Goal: Task Accomplishment & Management: Manage account settings

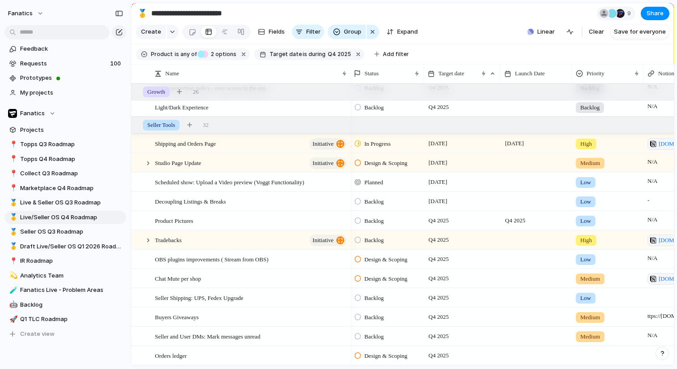
scroll to position [519, 0]
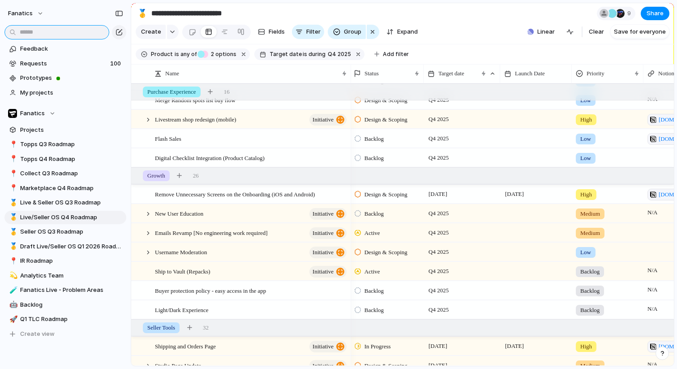
click at [81, 36] on input "text" at bounding box center [56, 32] width 105 height 14
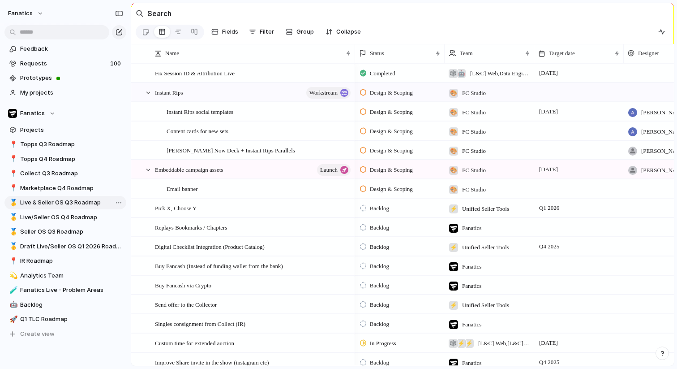
click at [74, 202] on span "Live & Seller OS Q3 Roadmap" at bounding box center [71, 202] width 103 height 9
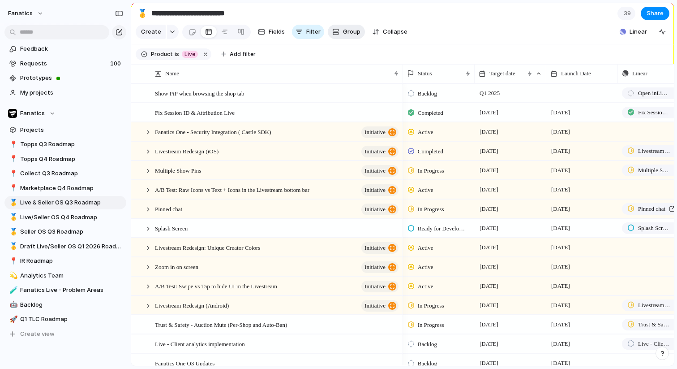
click at [345, 31] on span "Group" at bounding box center [351, 31] width 17 height 9
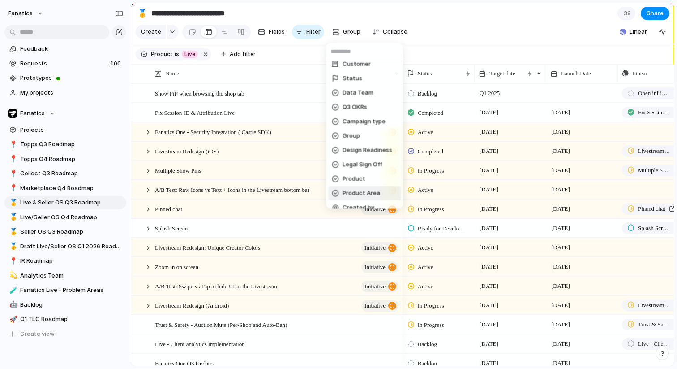
click at [375, 186] on li "Product Area" at bounding box center [364, 193] width 73 height 14
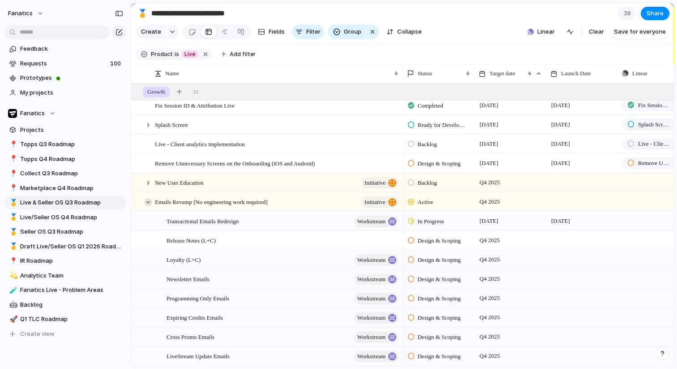
click at [150, 203] on div at bounding box center [148, 202] width 8 height 8
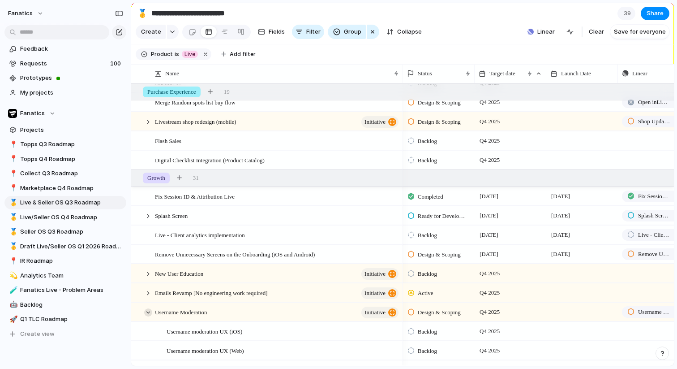
click at [147, 311] on div at bounding box center [148, 312] width 8 height 8
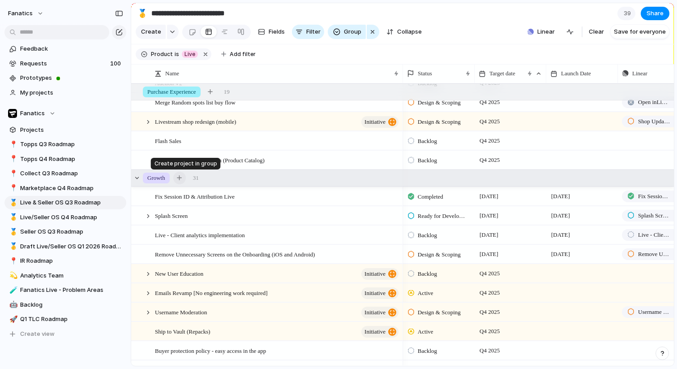
click at [182, 177] on div "button" at bounding box center [179, 177] width 5 height 5
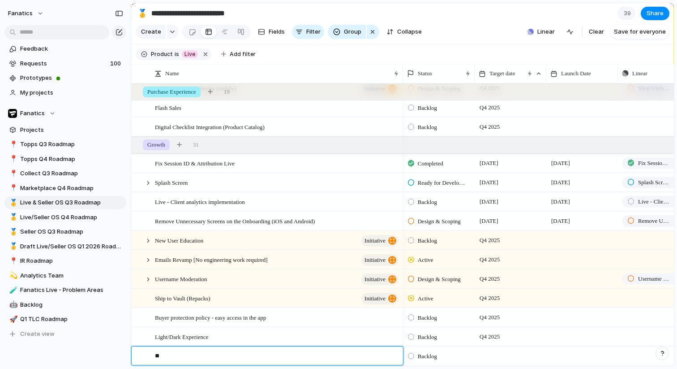
type textarea "*"
type textarea "**********"
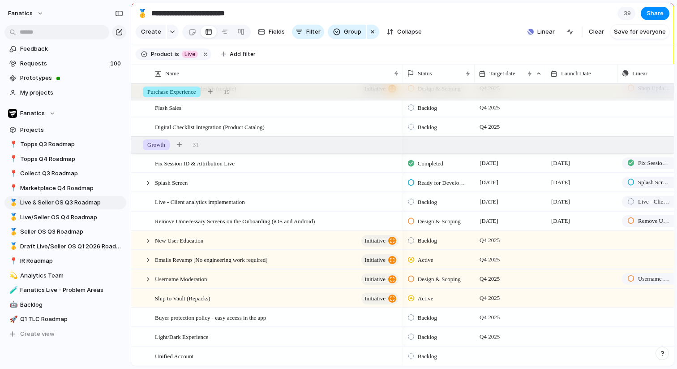
click at [426, 356] on span "Backlog" at bounding box center [427, 356] width 19 height 9
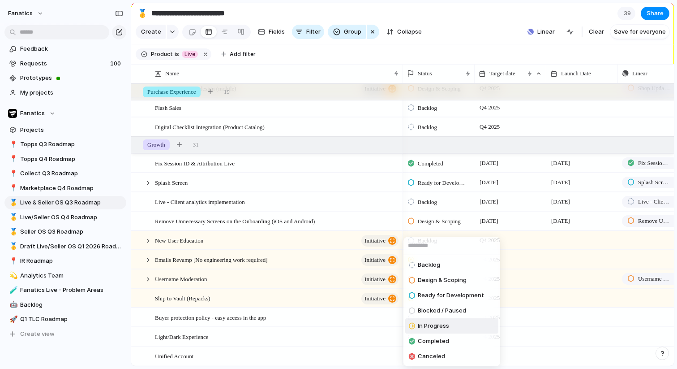
click at [443, 328] on span "In Progress" at bounding box center [433, 325] width 31 height 9
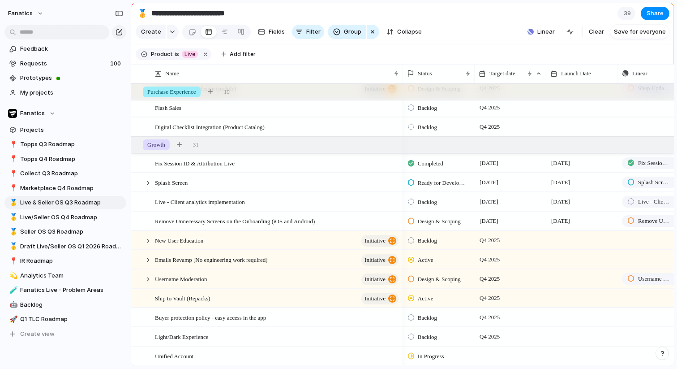
click at [492, 355] on div at bounding box center [511, 355] width 72 height 18
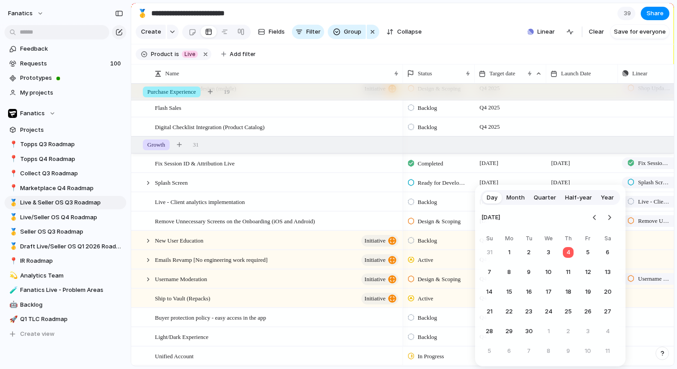
click at [525, 201] on button "Month" at bounding box center [515, 197] width 27 height 14
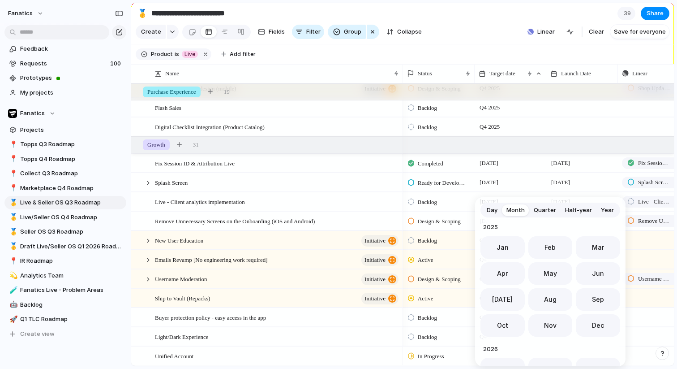
click at [547, 210] on span "Quarter" at bounding box center [545, 210] width 22 height 9
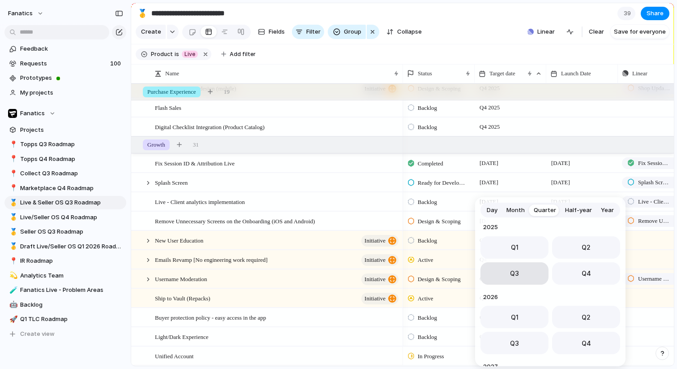
click at [529, 269] on button "Q3" at bounding box center [515, 273] width 68 height 22
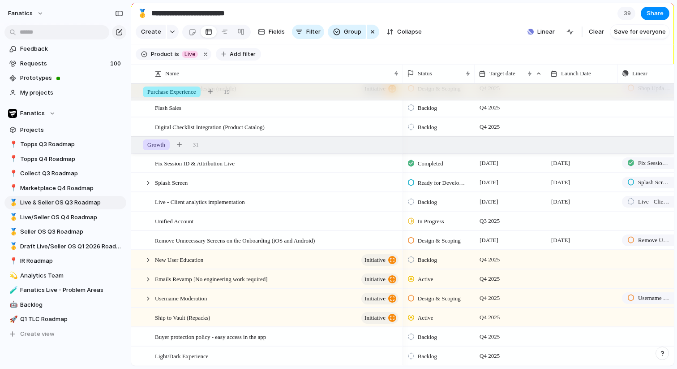
click at [233, 52] on span "Add filter" at bounding box center [243, 54] width 26 height 8
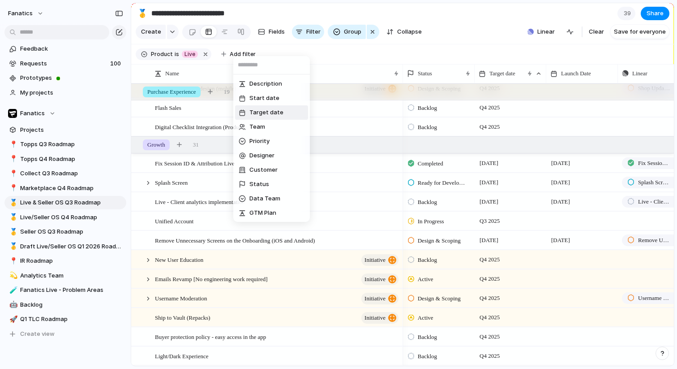
click at [267, 116] on span "Target date" at bounding box center [267, 112] width 34 height 9
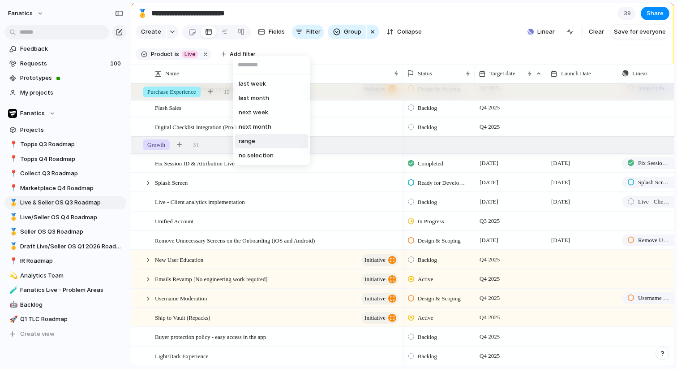
click at [263, 142] on li "range" at bounding box center [271, 141] width 73 height 14
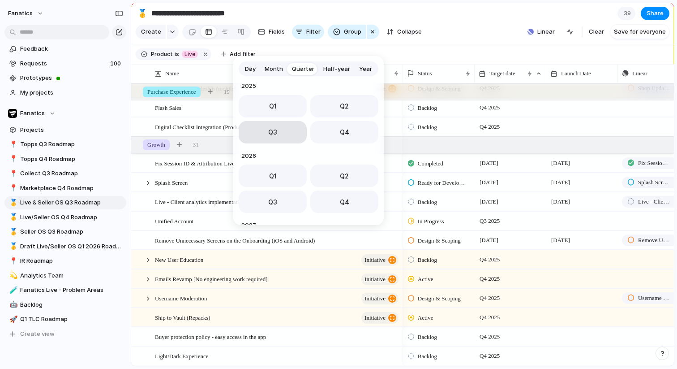
click at [291, 139] on button "Q3" at bounding box center [273, 132] width 68 height 22
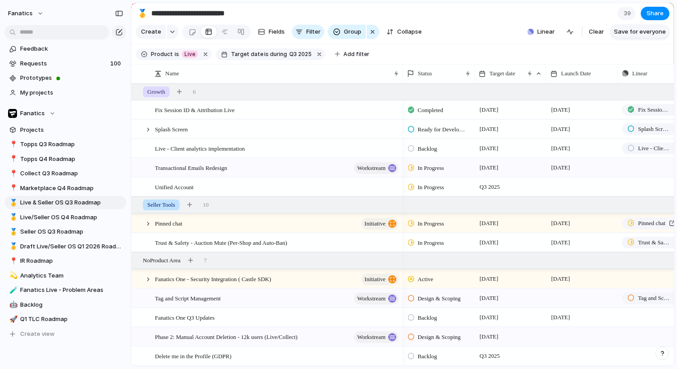
click at [644, 31] on span "Save for everyone" at bounding box center [640, 31] width 52 height 9
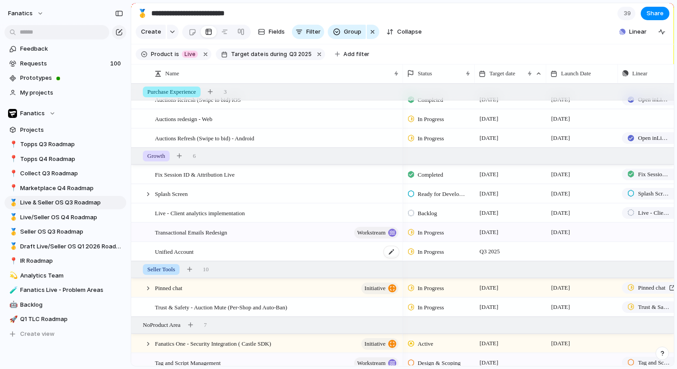
click at [165, 250] on span "Unified Account" at bounding box center [174, 251] width 39 height 10
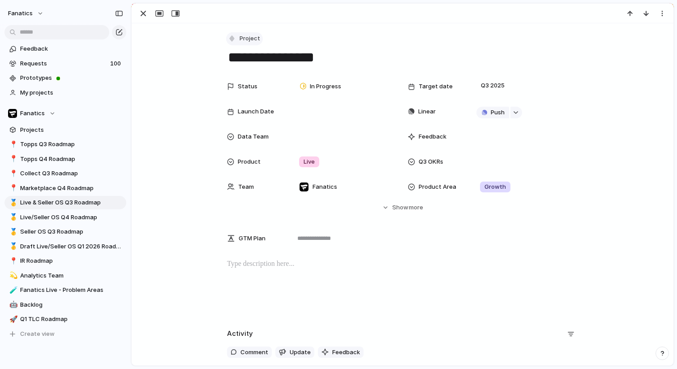
click at [248, 45] on button "Project" at bounding box center [244, 38] width 37 height 13
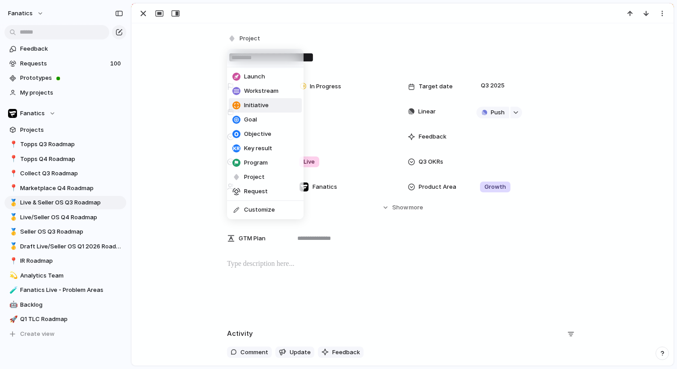
click at [253, 102] on span "Initiative" at bounding box center [256, 105] width 25 height 9
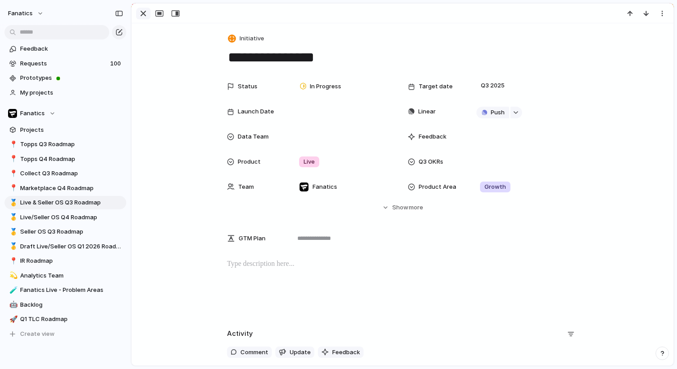
click at [142, 14] on div "button" at bounding box center [143, 13] width 11 height 11
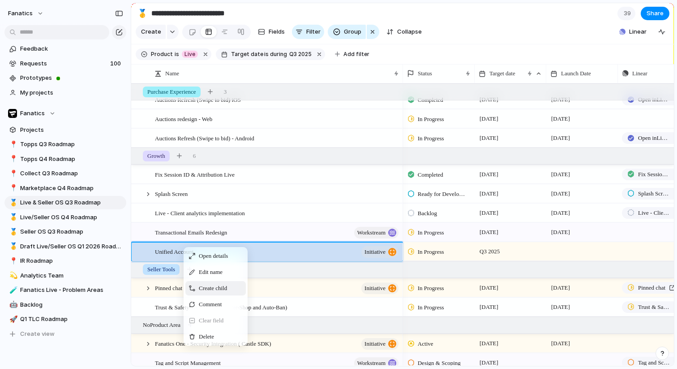
click at [208, 289] on span "Create child" at bounding box center [213, 288] width 28 height 9
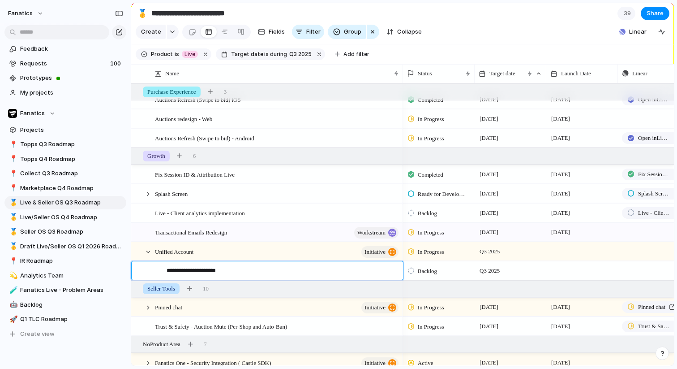
type textarea "**********"
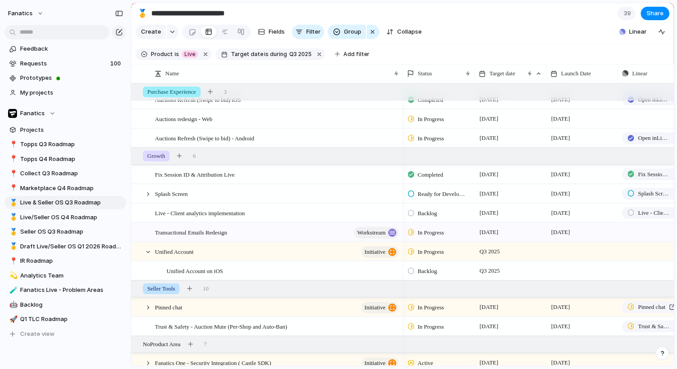
click at [418, 271] on span "Backlog" at bounding box center [427, 271] width 19 height 9
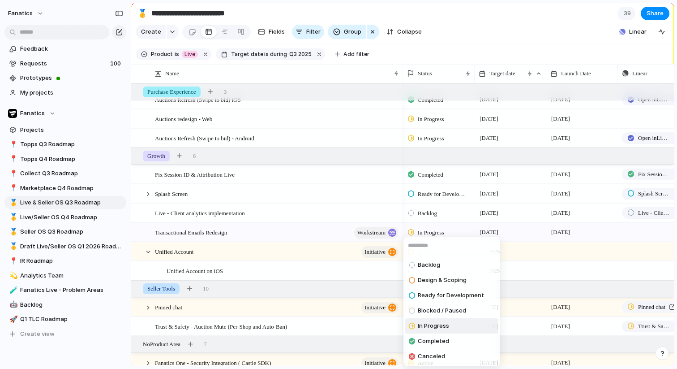
click at [441, 323] on span "In Progress" at bounding box center [433, 325] width 31 height 9
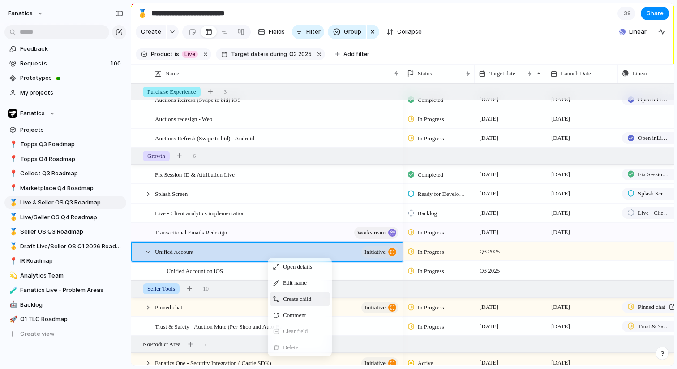
click at [284, 301] on span "Create child" at bounding box center [297, 298] width 28 height 9
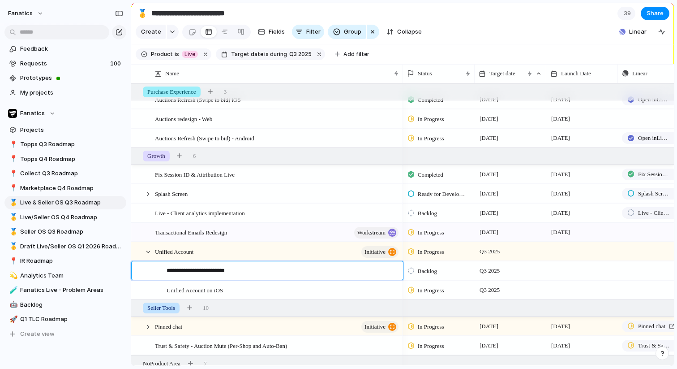
type textarea "**********"
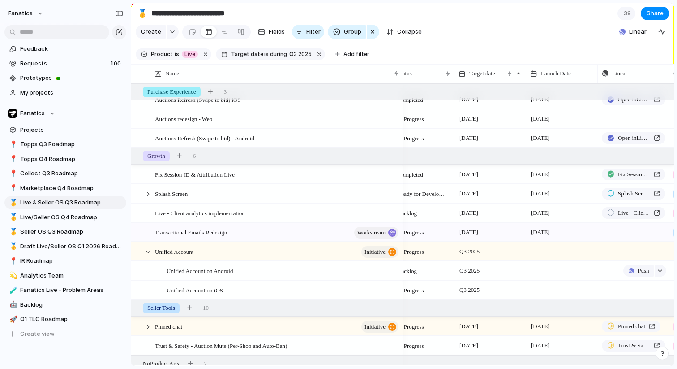
scroll to position [0, 50]
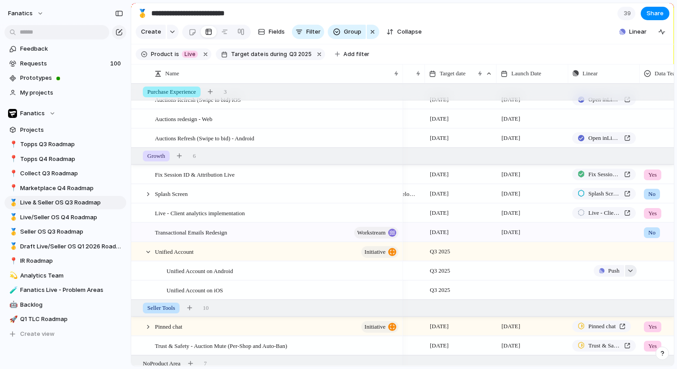
click at [633, 271] on div "button" at bounding box center [631, 271] width 6 height 4
type input "****"
click at [646, 314] on button "Issues" at bounding box center [646, 310] width 52 height 18
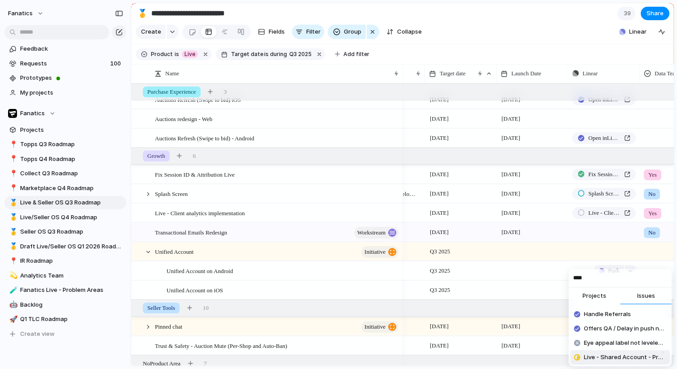
click at [648, 360] on span "Live - Shared Account - Profile" at bounding box center [625, 357] width 82 height 9
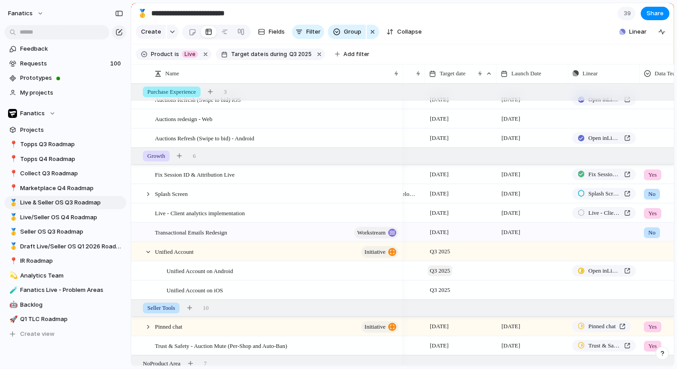
click at [439, 273] on span "Q3 2025" at bounding box center [440, 270] width 25 height 11
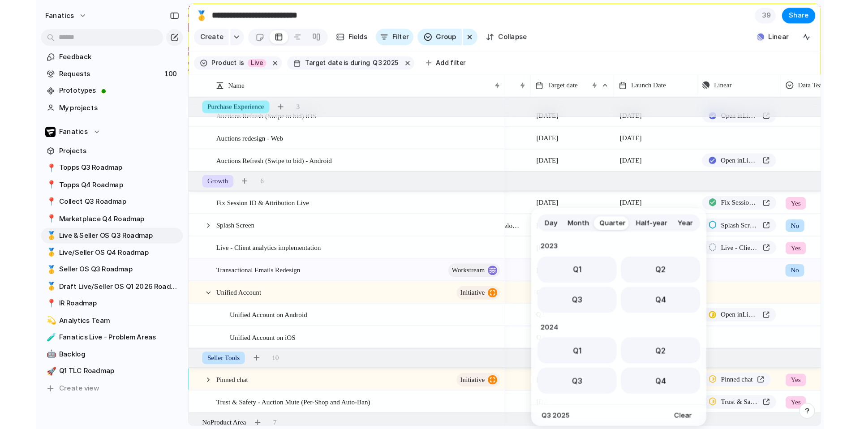
scroll to position [142, 0]
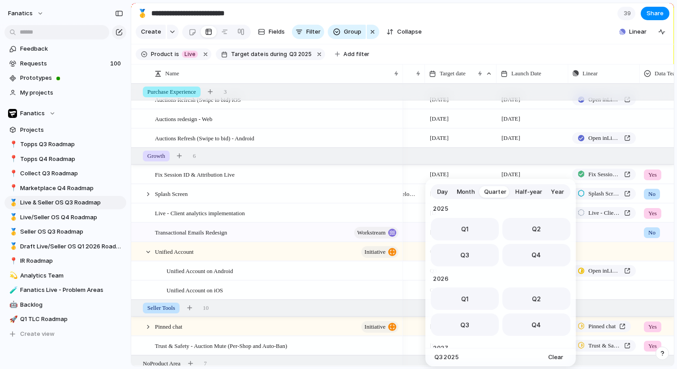
click at [234, 270] on div "Day Month Quarter Half-year Year [DATE] Q1 Q2 Q3 Q4 2024 Q1 Q2 Q3 Q4 2025 Q1 Q2…" at bounding box center [338, 184] width 677 height 369
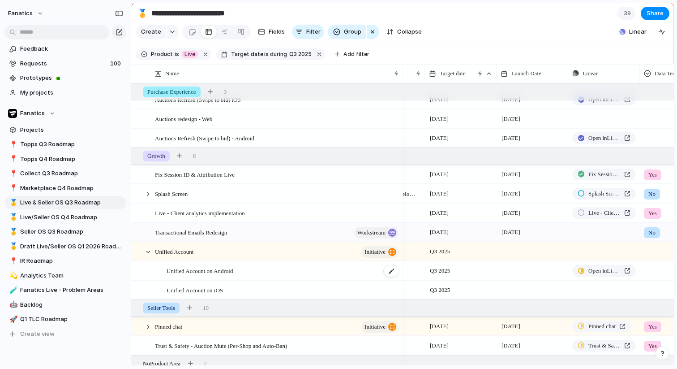
click at [233, 271] on span "Unified Account on Android" at bounding box center [200, 270] width 66 height 10
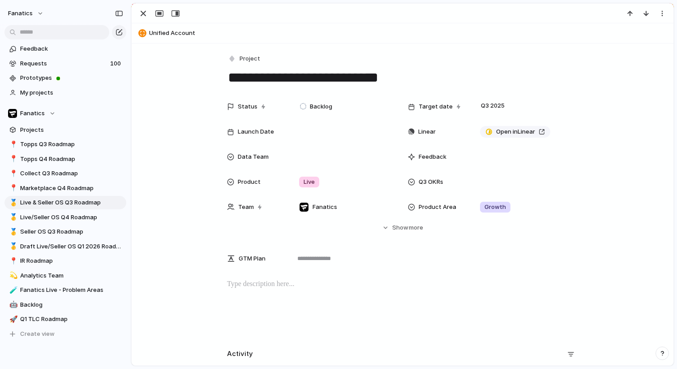
click at [374, 79] on textarea "**********" at bounding box center [402, 77] width 351 height 19
type textarea "**********"
click at [139, 9] on div "button" at bounding box center [143, 13] width 11 height 11
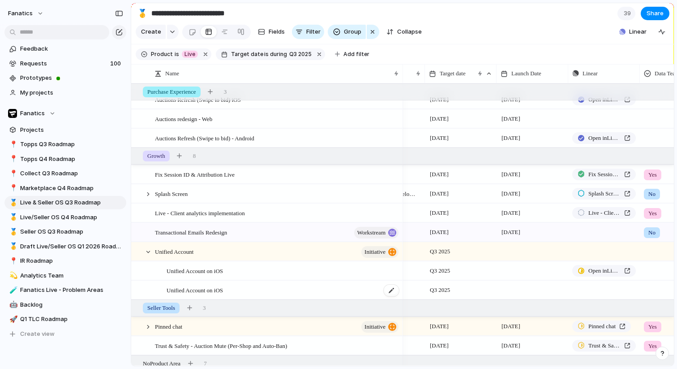
click at [251, 291] on div "Unified Account on iOS" at bounding box center [283, 290] width 233 height 18
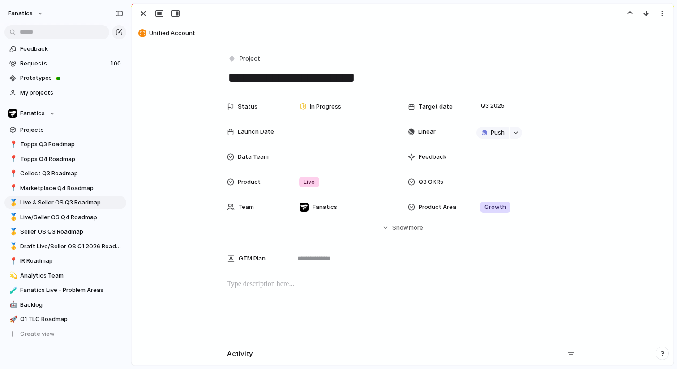
click at [365, 79] on textarea "**********" at bounding box center [402, 77] width 351 height 19
type textarea "**********"
click at [465, 42] on header "Unified Account" at bounding box center [403, 33] width 542 height 20
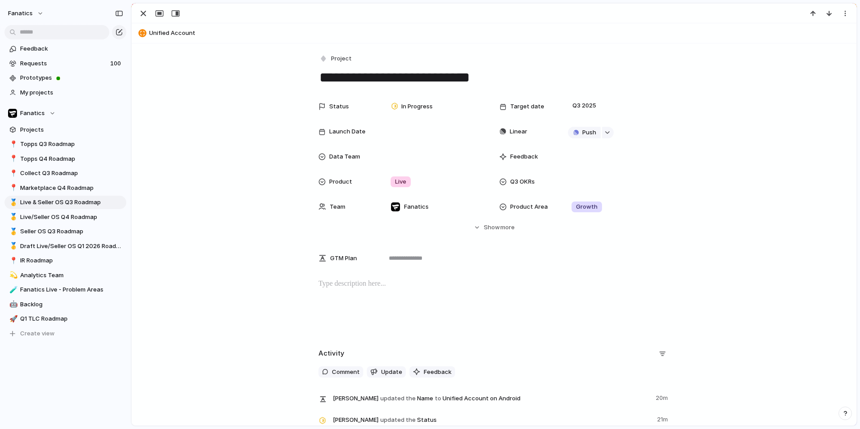
scroll to position [0, 50]
click at [594, 107] on span "Q3 2025" at bounding box center [584, 105] width 28 height 11
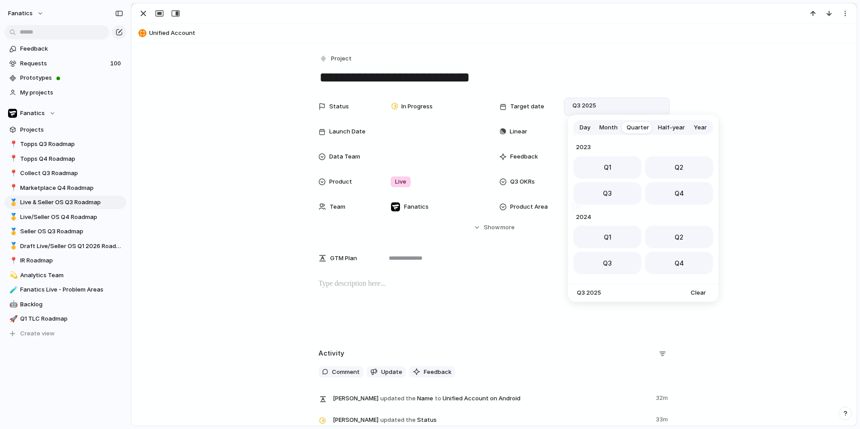
scroll to position [142, 0]
click at [585, 129] on span "Day" at bounding box center [585, 127] width 11 height 9
click at [677, 145] on button "Go to the Next Month" at bounding box center [702, 147] width 13 height 13
click at [677, 226] on button "19" at bounding box center [681, 222] width 16 height 16
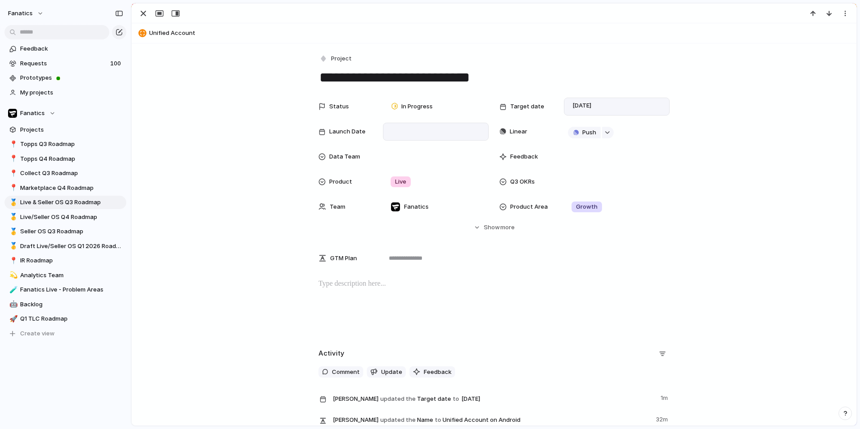
click at [421, 138] on div at bounding box center [436, 132] width 106 height 18
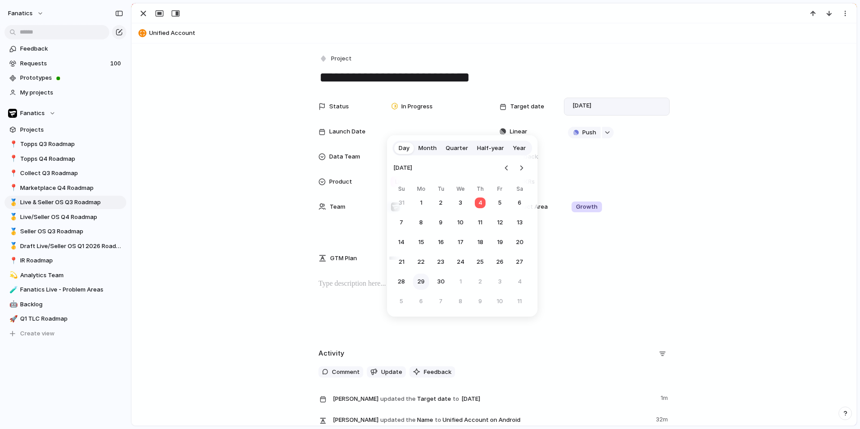
click at [420, 280] on button "29" at bounding box center [421, 282] width 16 height 16
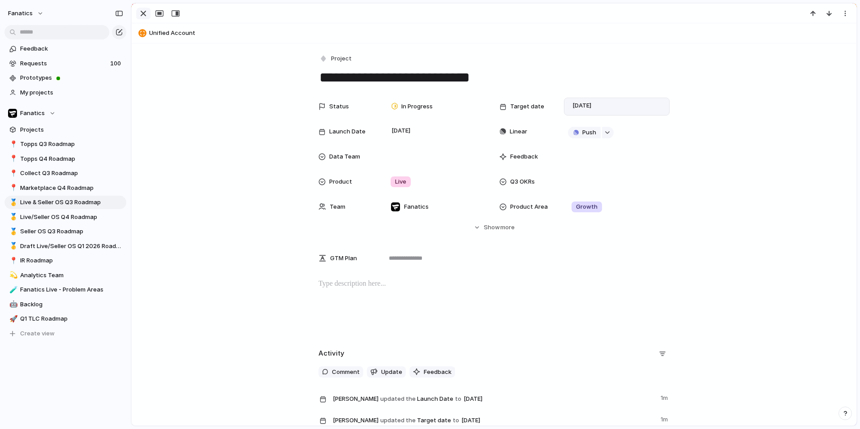
click at [141, 11] on div "button" at bounding box center [143, 13] width 11 height 11
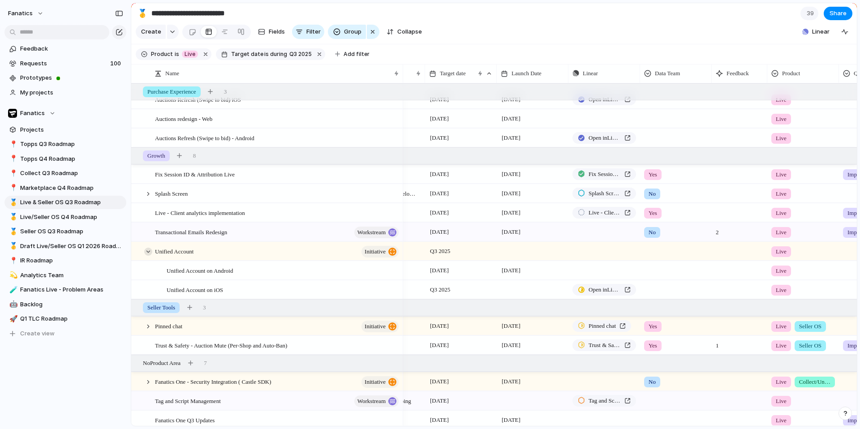
click at [151, 253] on div at bounding box center [148, 252] width 8 height 8
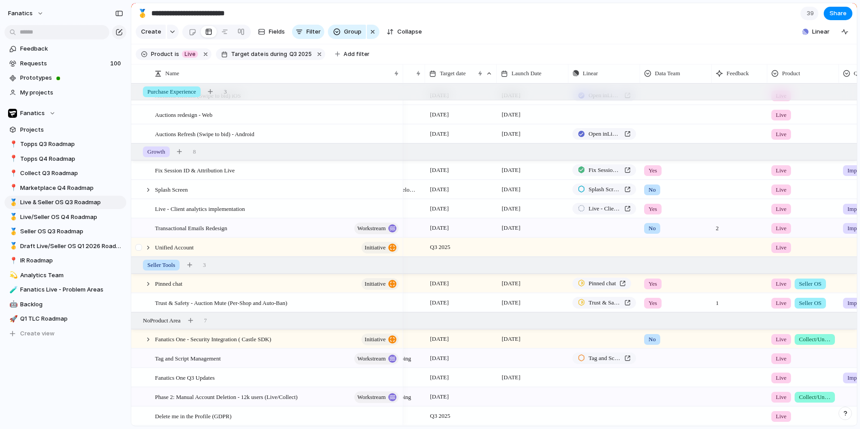
scroll to position [0, 49]
click at [449, 359] on span "[DATE]" at bounding box center [439, 358] width 23 height 11
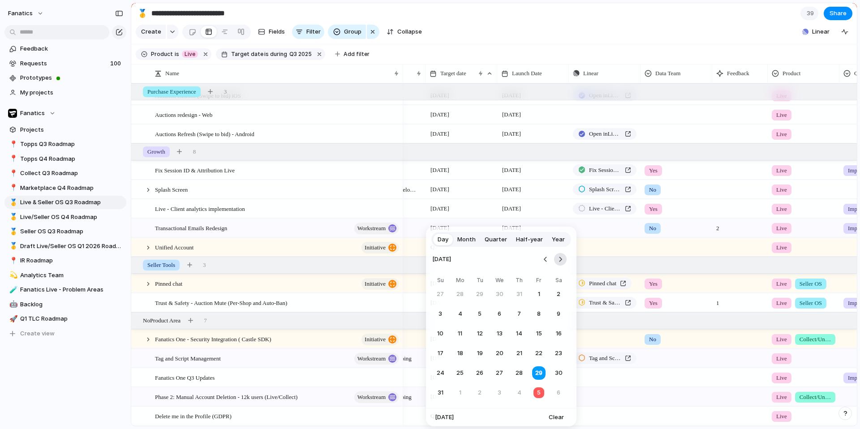
click at [564, 262] on button "Go to the Next Month" at bounding box center [560, 259] width 13 height 13
click at [481, 368] on button "30" at bounding box center [480, 373] width 16 height 16
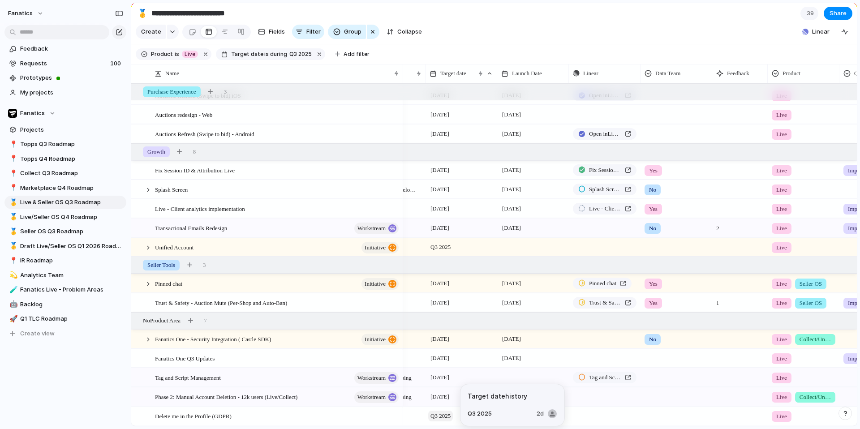
click at [451, 368] on span "Q3 2025" at bounding box center [440, 416] width 25 height 11
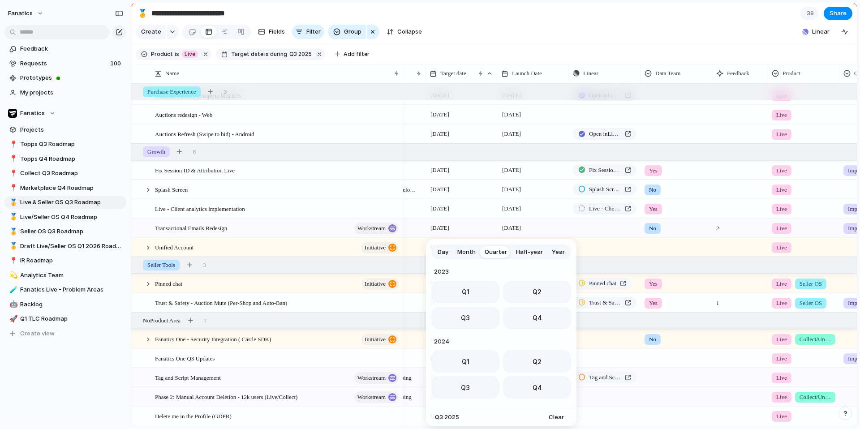
scroll to position [142, 0]
click at [440, 250] on span "Day" at bounding box center [443, 252] width 11 height 9
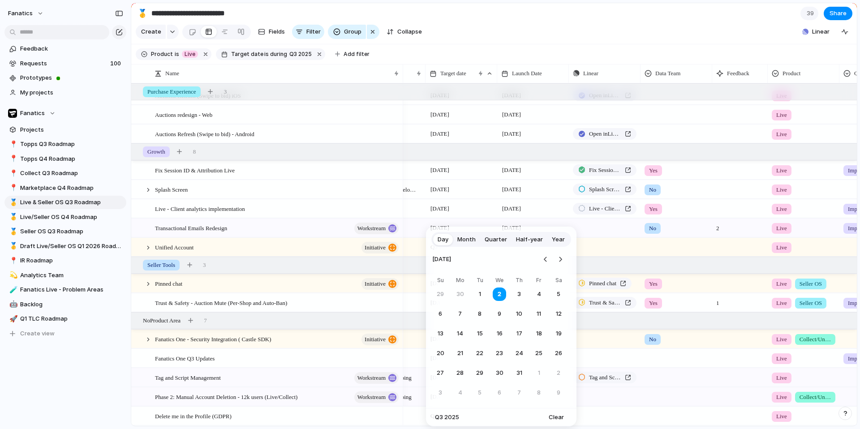
click at [490, 242] on span "Quarter" at bounding box center [496, 239] width 22 height 9
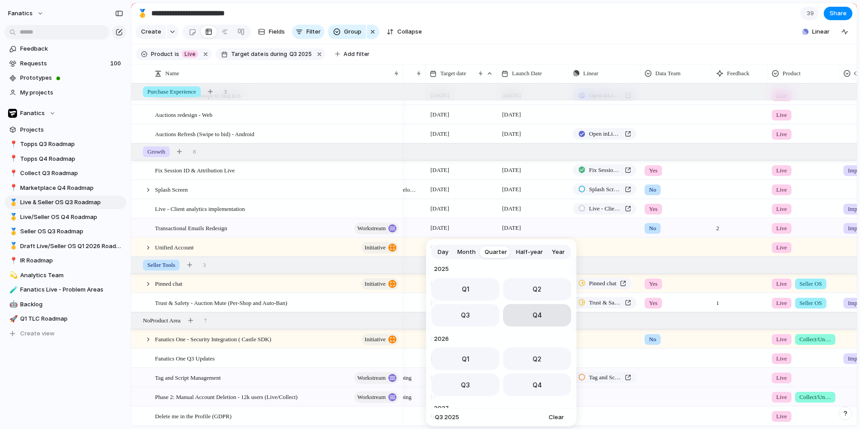
click at [538, 318] on span "Q4" at bounding box center [537, 314] width 9 height 9
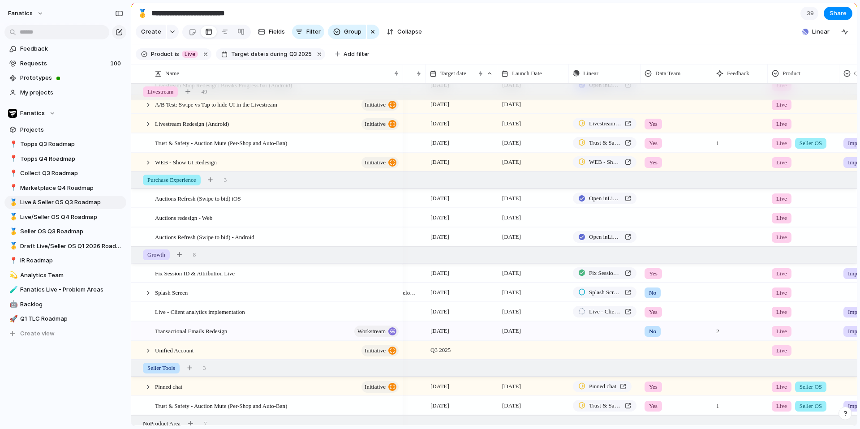
scroll to position [225, 0]
